Goal: Task Accomplishment & Management: Manage account settings

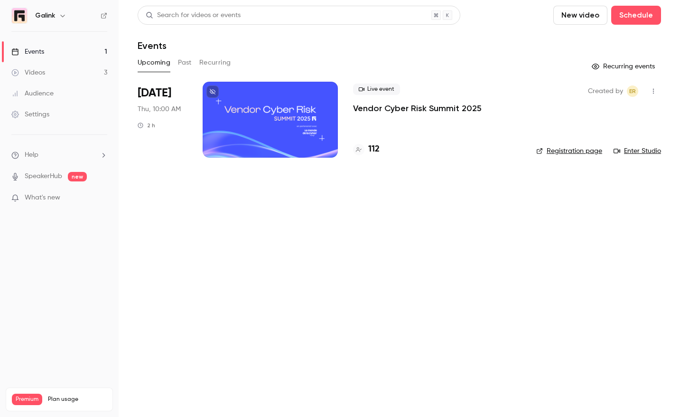
click at [186, 63] on button "Past" at bounding box center [185, 62] width 14 height 15
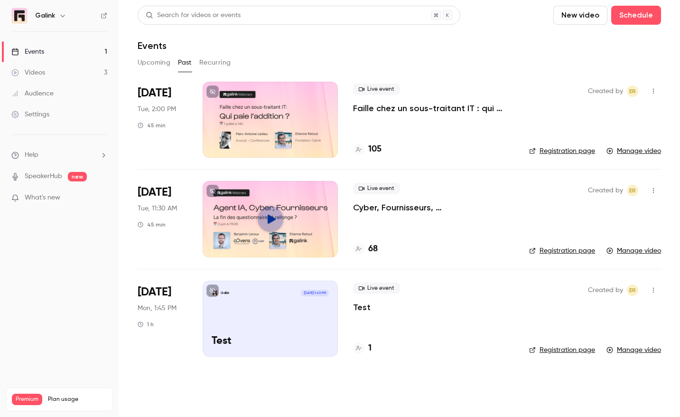
click at [144, 62] on button "Upcoming" at bounding box center [154, 62] width 33 height 15
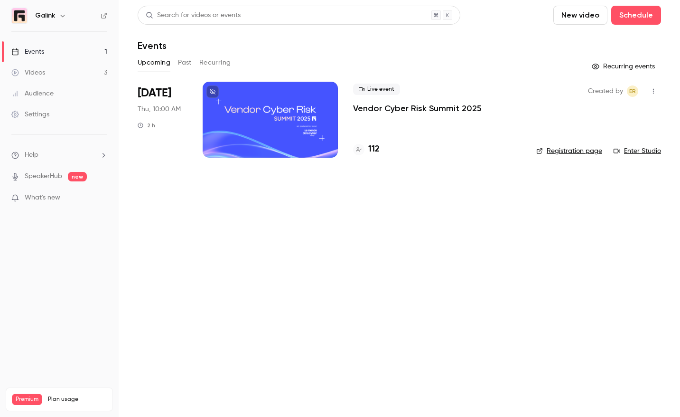
click at [252, 111] on div at bounding box center [270, 120] width 135 height 76
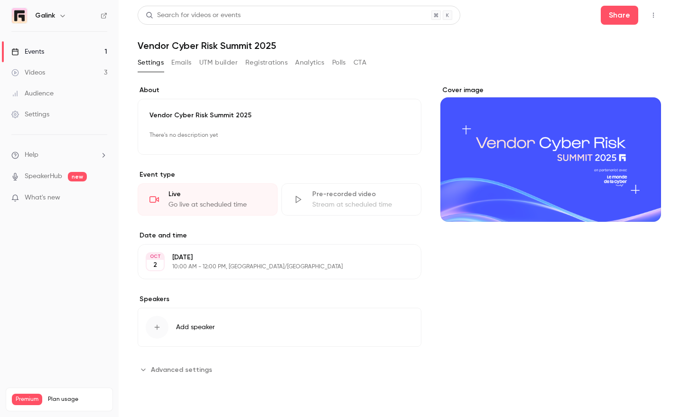
click at [264, 65] on button "Registrations" at bounding box center [266, 62] width 42 height 15
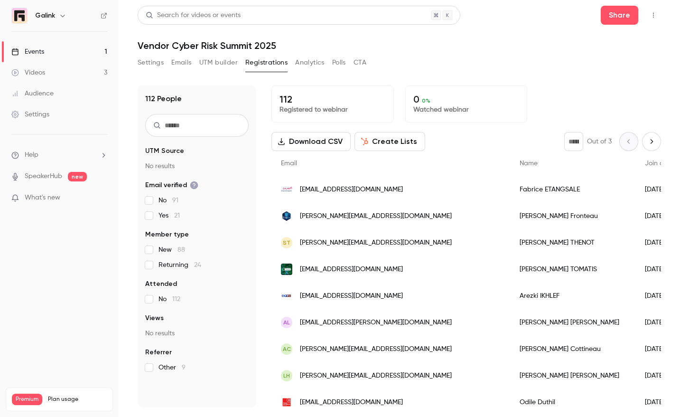
click at [204, 123] on input "text" at bounding box center [196, 125] width 103 height 23
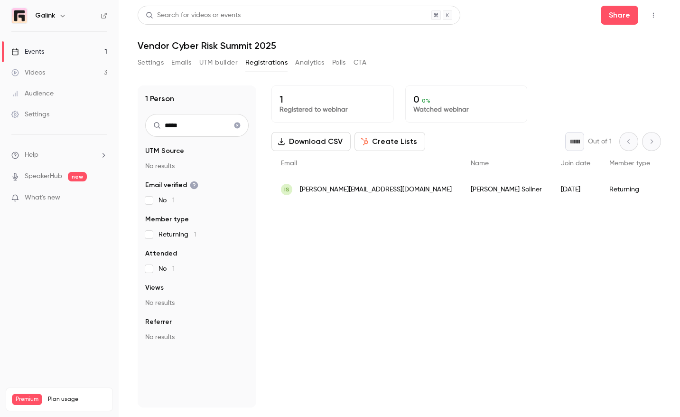
type input "*****"
